Goal: Task Accomplishment & Management: Manage account settings

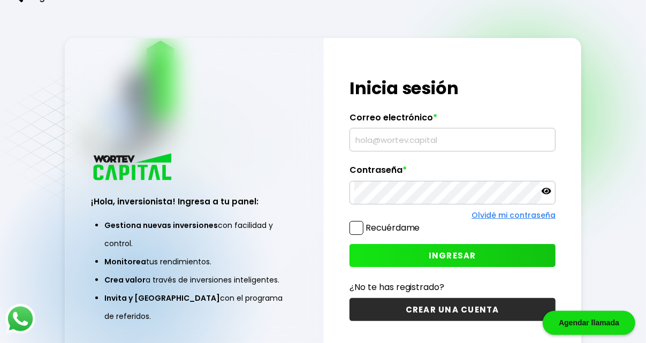
type input "[EMAIL_ADDRESS][DOMAIN_NAME]"
click at [369, 232] on label "Recuérdame" at bounding box center [393, 228] width 55 height 12
click at [423, 223] on input "Recuérdame" at bounding box center [423, 223] width 0 height 0
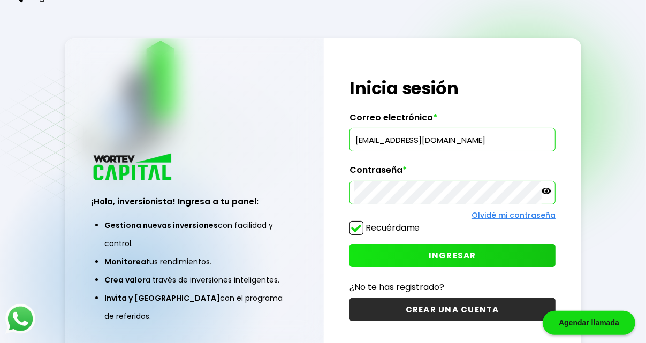
click at [388, 259] on button "INGRESAR" at bounding box center [453, 255] width 206 height 23
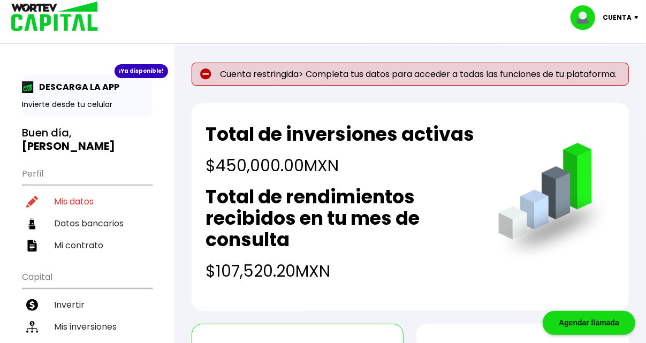
click at [259, 71] on p "Cuenta restringida> Completa tus datos para acceder a todas las funciones de tu…" at bounding box center [411, 74] width 438 height 23
click at [209, 77] on img at bounding box center [205, 74] width 11 height 11
click at [265, 145] on h2 "Total de inversiones activas" at bounding box center [340, 134] width 269 height 21
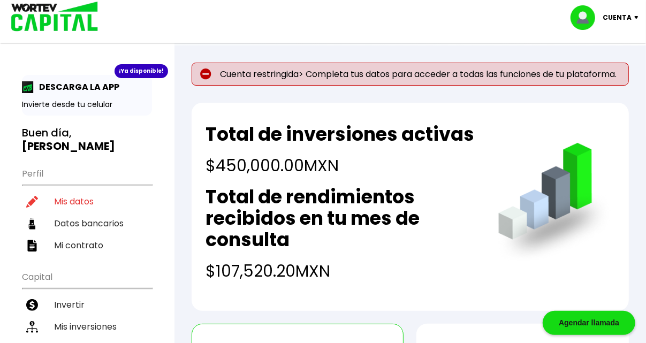
click at [281, 78] on p "Cuenta restringida> Completa tus datos para acceder a todas las funciones de tu…" at bounding box center [411, 74] width 438 height 23
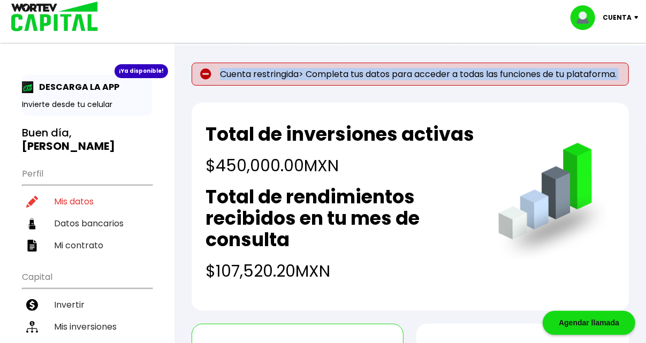
click at [282, 78] on p "Cuenta restringida> Completa tus datos para acceder a todas las funciones de tu…" at bounding box center [411, 74] width 438 height 23
click at [571, 86] on p "Cuenta restringida> Completa tus datos para acceder a todas las funciones de tu…" at bounding box center [411, 74] width 438 height 23
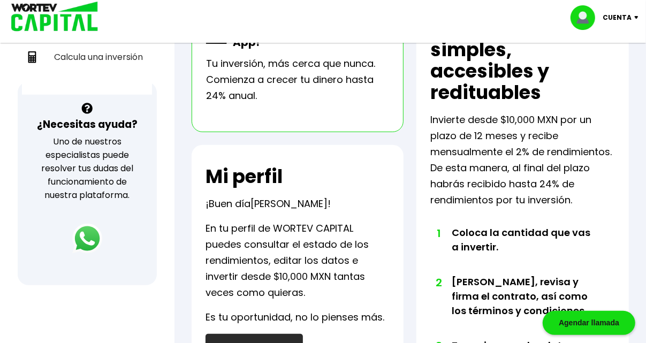
scroll to position [116, 0]
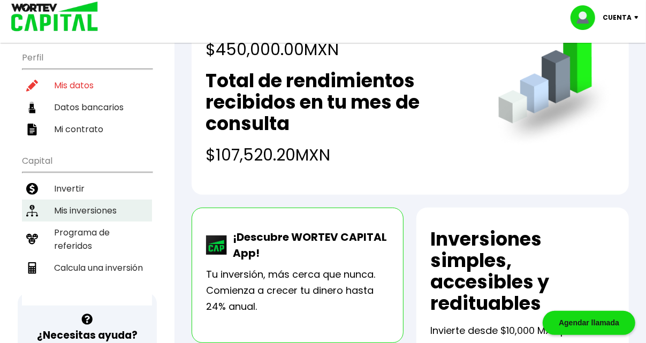
drag, startPoint x: 91, startPoint y: 163, endPoint x: 102, endPoint y: 192, distance: 30.3
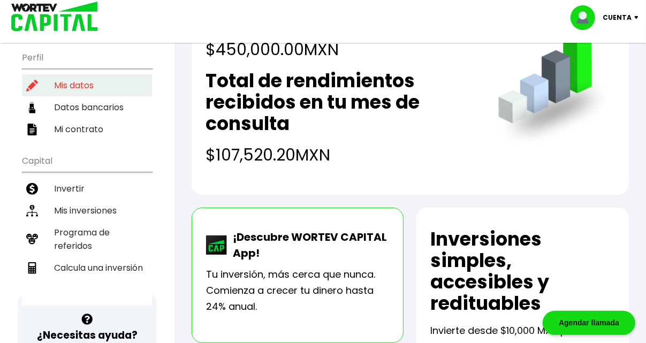
click at [102, 200] on li "Mis inversiones" at bounding box center [87, 211] width 130 height 22
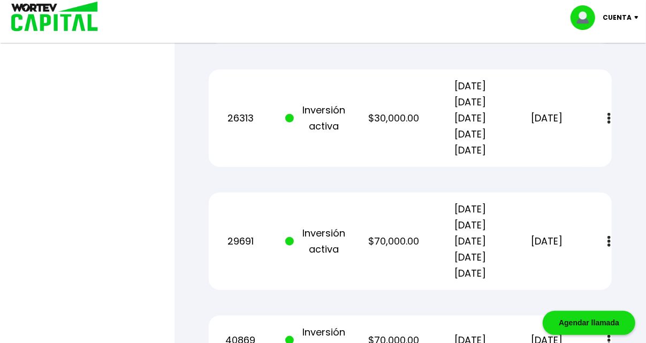
scroll to position [587, 0]
